Goal: Task Accomplishment & Management: Use online tool/utility

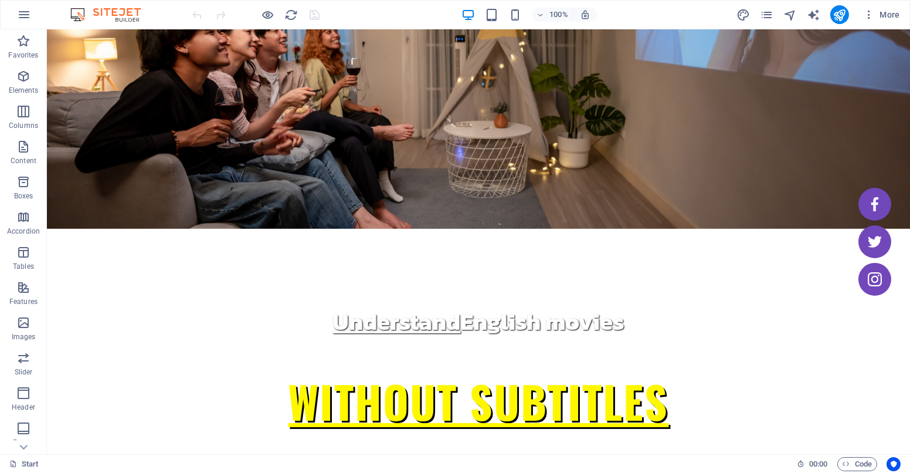
scroll to position [84, 0]
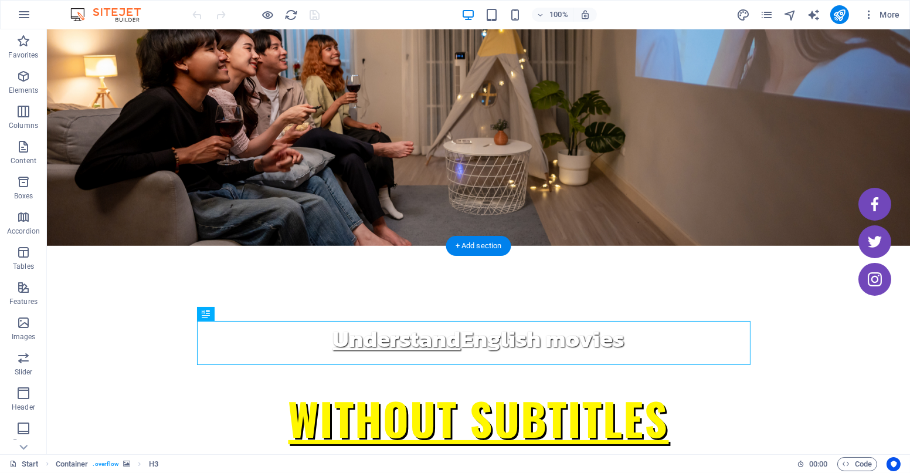
scroll to position [64, 0]
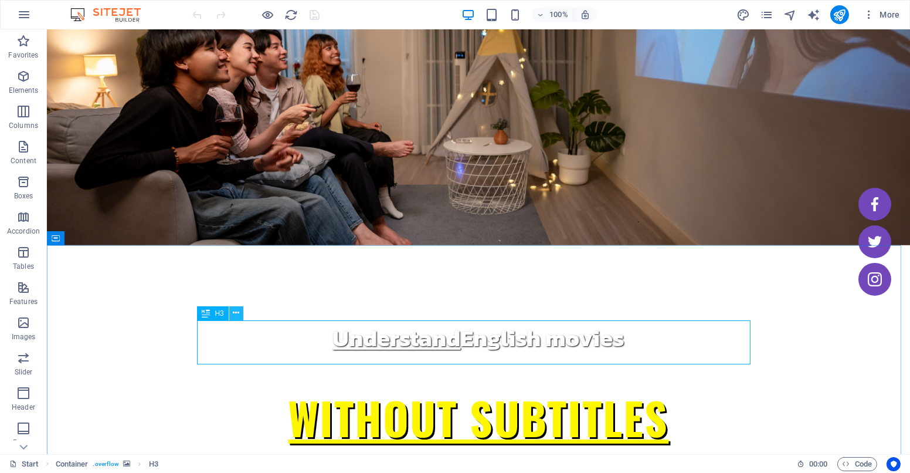
click at [233, 313] on icon at bounding box center [236, 313] width 6 height 12
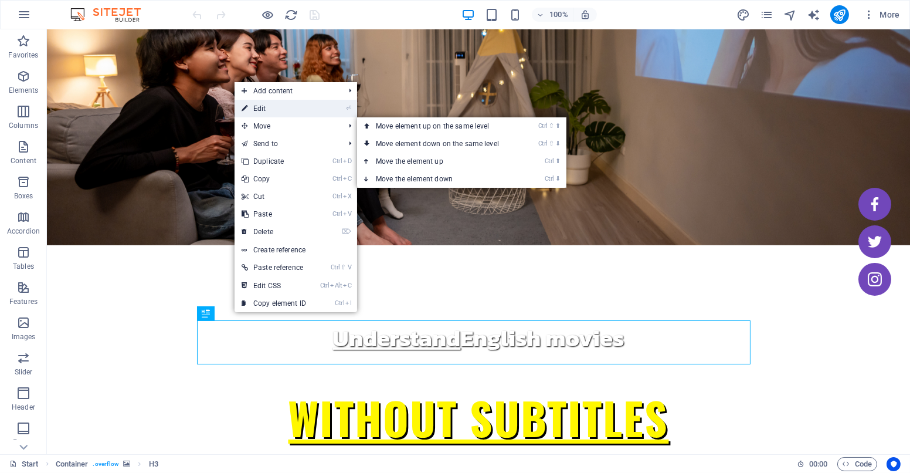
click at [281, 114] on link "⏎ Edit" at bounding box center [274, 109] width 79 height 18
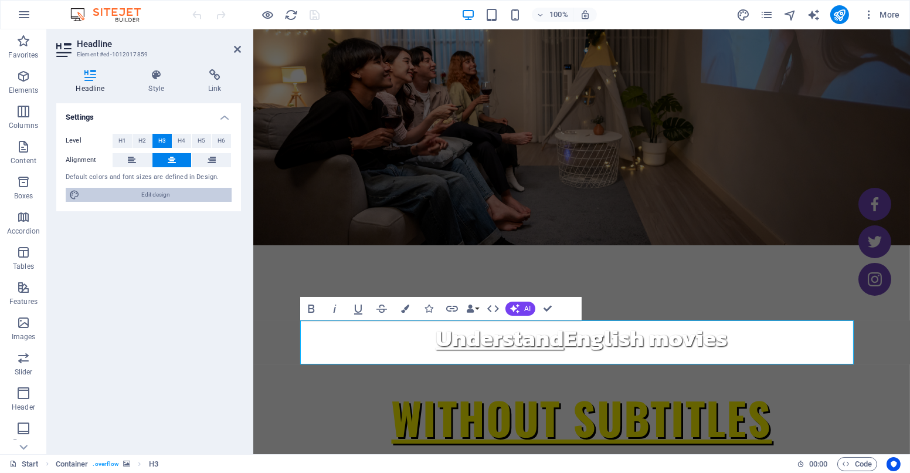
drag, startPoint x: 189, startPoint y: 189, endPoint x: 458, endPoint y: 196, distance: 269.2
click at [189, 189] on span "Edit design" at bounding box center [155, 195] width 145 height 14
select select "700"
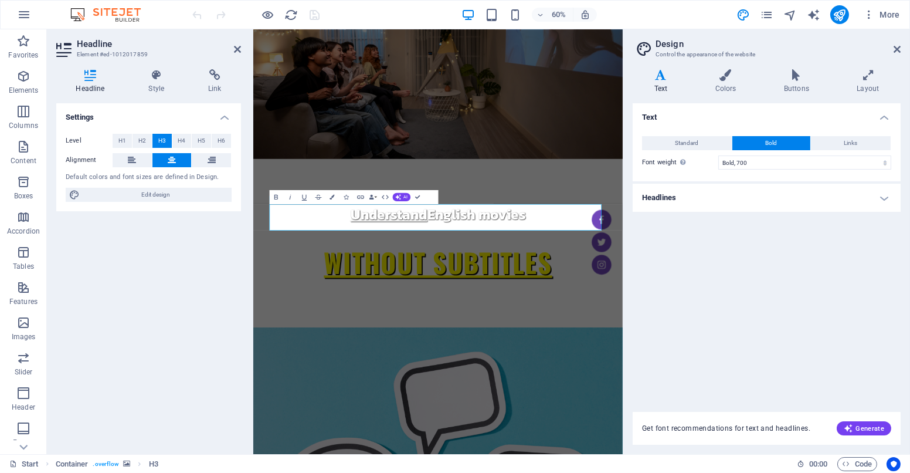
click at [692, 199] on h4 "Headlines" at bounding box center [767, 198] width 268 height 28
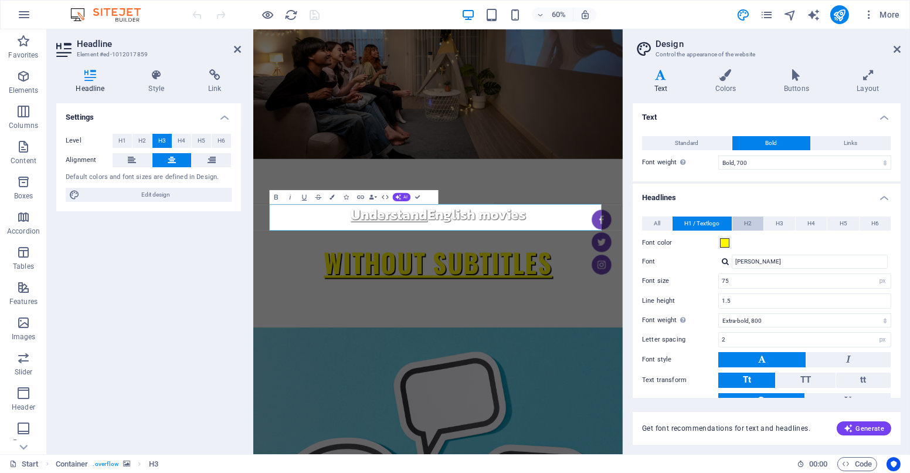
click at [754, 224] on button "H2" at bounding box center [747, 223] width 31 height 14
click at [718, 222] on span "H1 / Textlogo" at bounding box center [701, 223] width 35 height 14
click at [746, 219] on span "H2" at bounding box center [748, 223] width 8 height 14
click at [782, 223] on button "H3" at bounding box center [779, 223] width 31 height 14
click at [808, 219] on span "H4" at bounding box center [811, 223] width 8 height 14
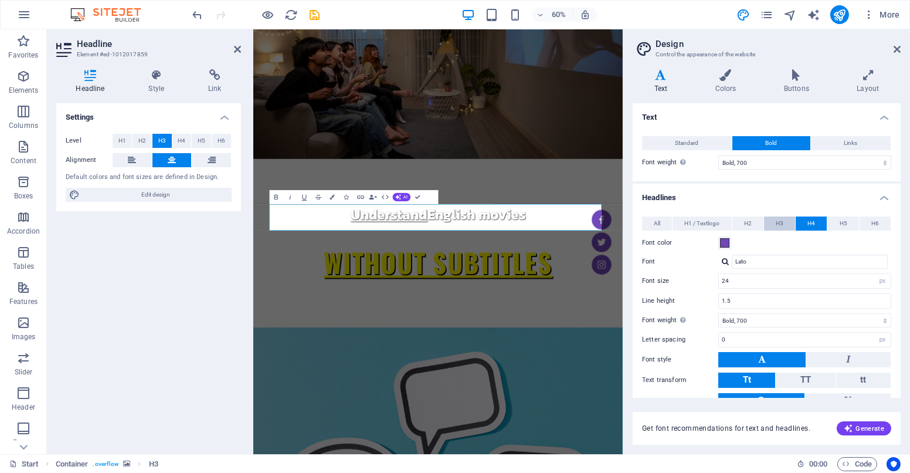
click at [768, 224] on button "H3" at bounding box center [779, 223] width 31 height 14
click at [769, 283] on input "50" at bounding box center [805, 281] width 172 height 14
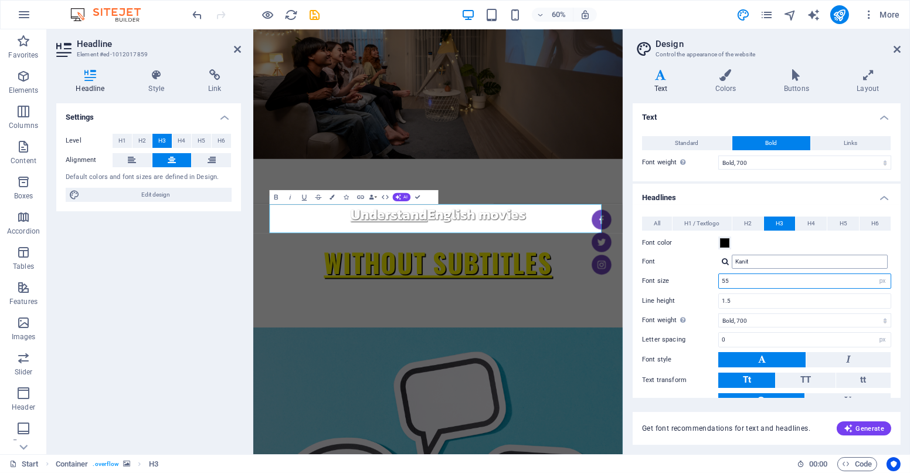
type input "55"
click at [777, 266] on input "Kanit" at bounding box center [810, 261] width 156 height 14
click at [786, 245] on div "Font color" at bounding box center [766, 243] width 249 height 14
click at [900, 45] on icon at bounding box center [897, 49] width 7 height 9
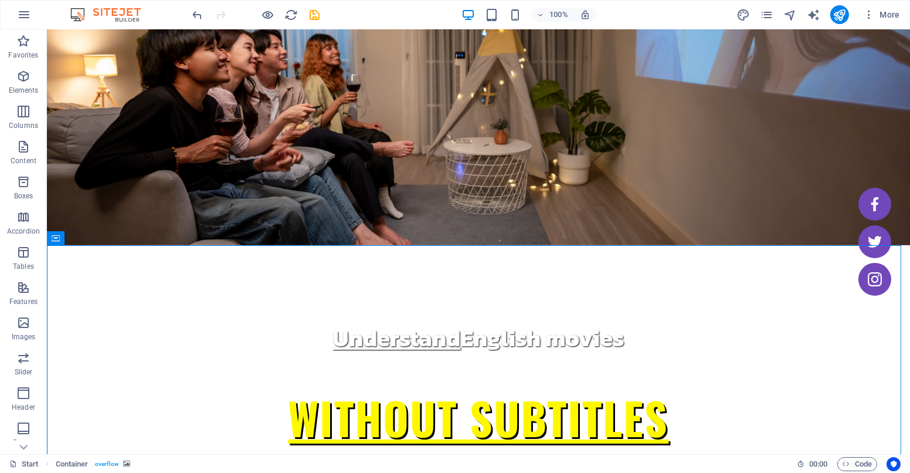
drag, startPoint x: 469, startPoint y: 257, endPoint x: 653, endPoint y: 351, distance: 206.1
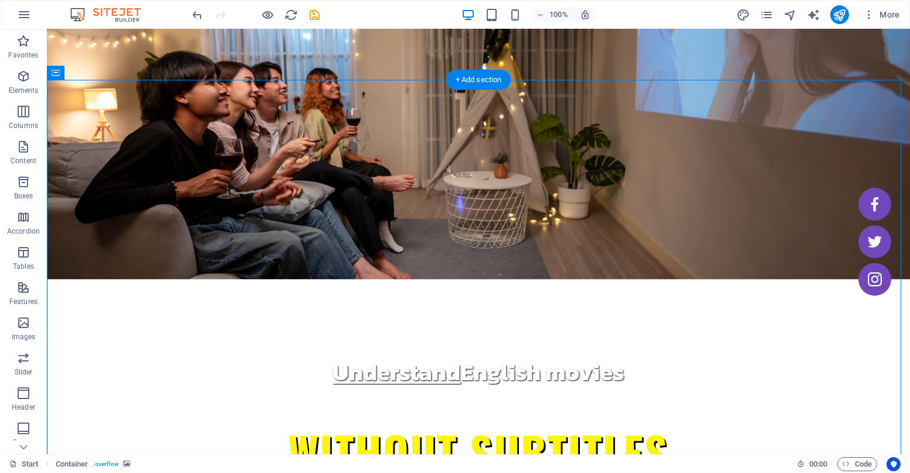
scroll to position [0, 0]
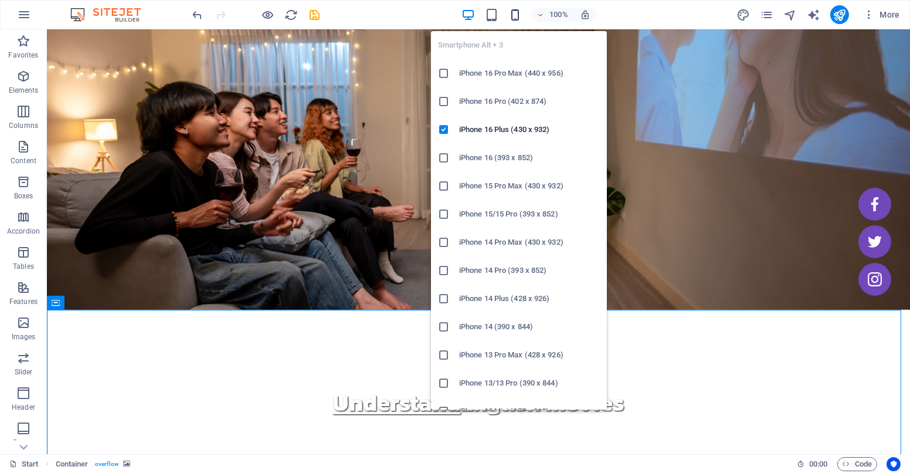
click at [518, 9] on icon "button" at bounding box center [514, 14] width 13 height 13
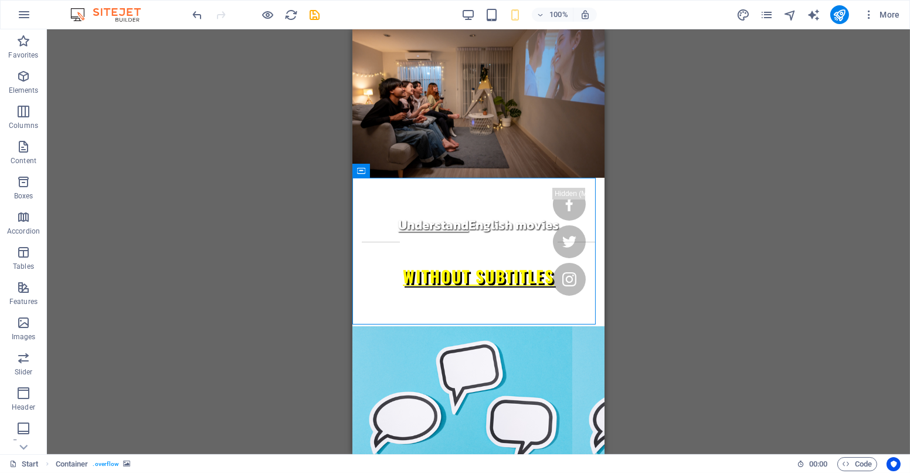
click at [465, 4] on div "100% More" at bounding box center [455, 15] width 909 height 28
click at [466, 8] on icon "button" at bounding box center [467, 14] width 13 height 13
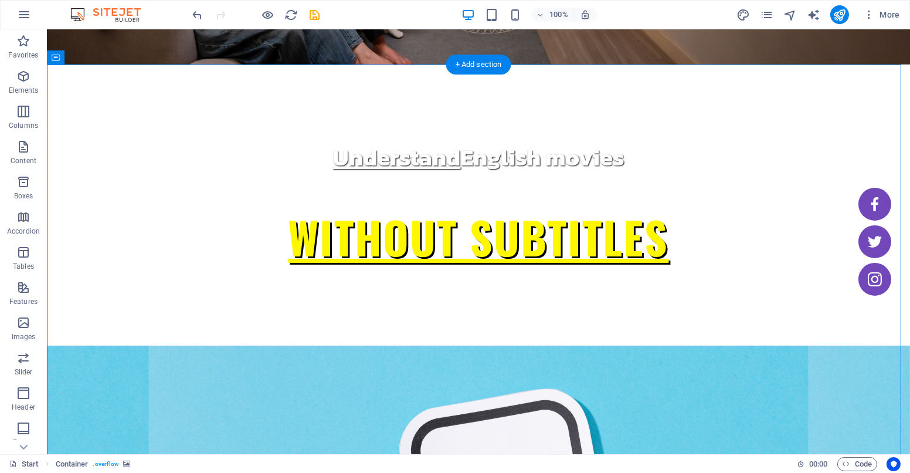
scroll to position [245, 0]
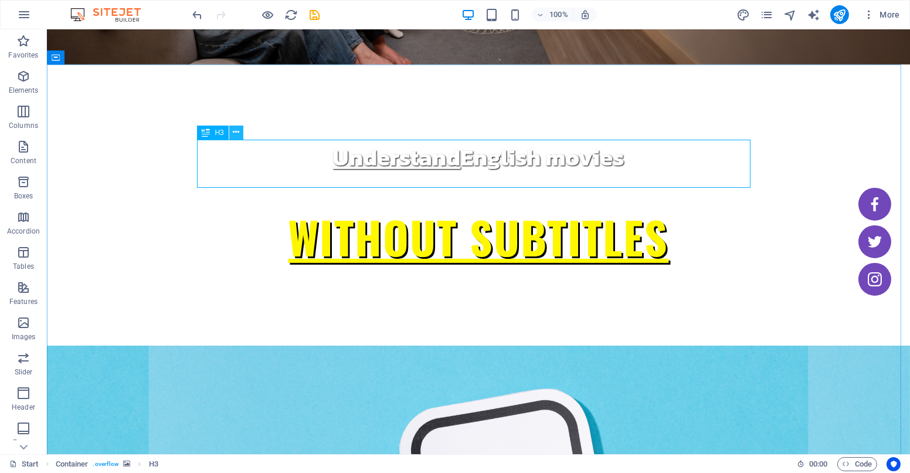
click at [232, 134] on button at bounding box center [236, 132] width 14 height 14
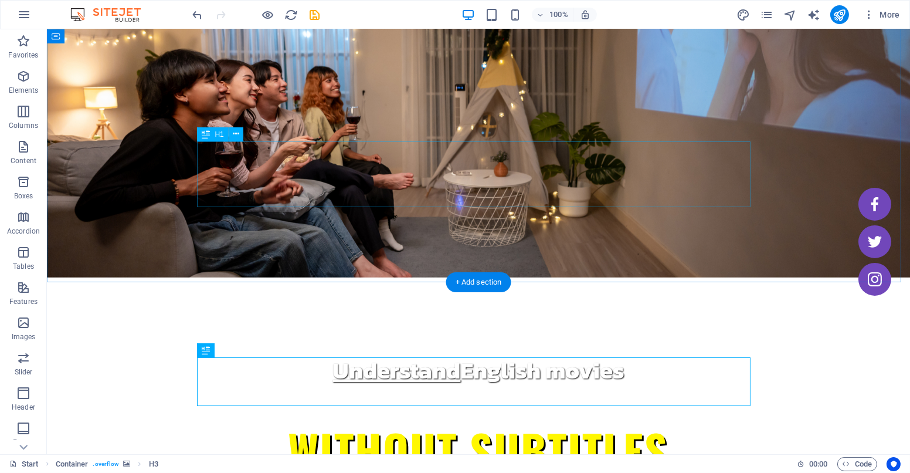
scroll to position [0, 0]
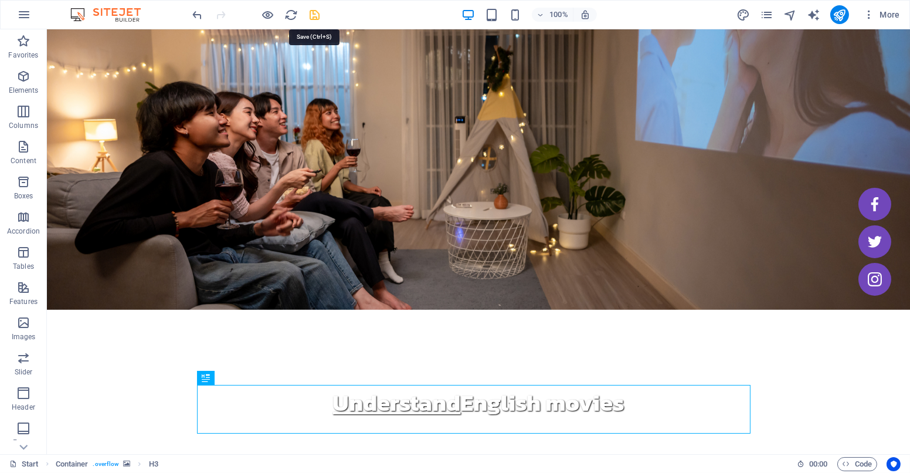
click at [319, 15] on icon "save" at bounding box center [314, 14] width 13 height 13
